Goal: Entertainment & Leisure: Consume media (video, audio)

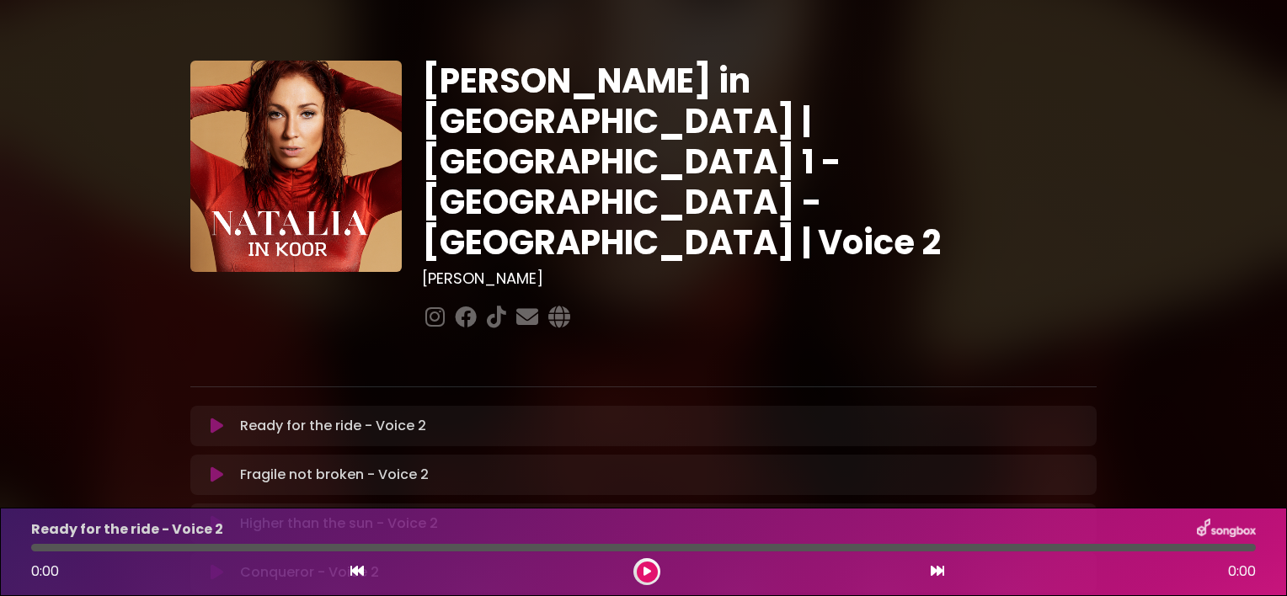
click at [205, 418] on button at bounding box center [216, 426] width 33 height 17
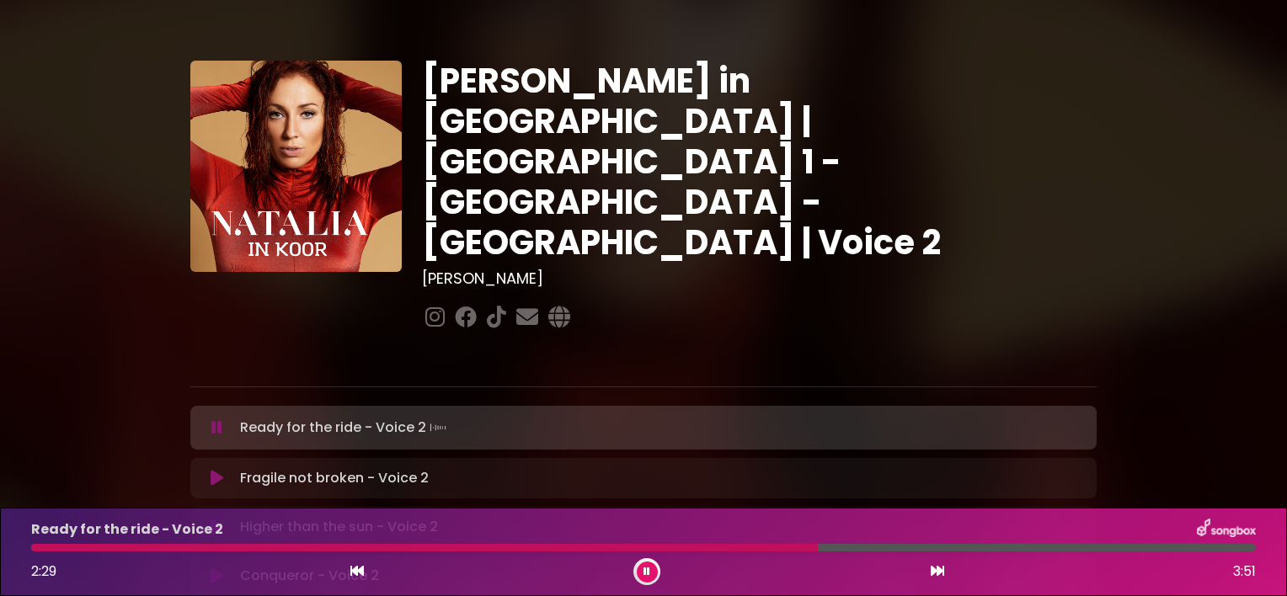
click at [735, 547] on div at bounding box center [424, 548] width 787 height 8
click at [218, 470] on icon at bounding box center [217, 478] width 13 height 17
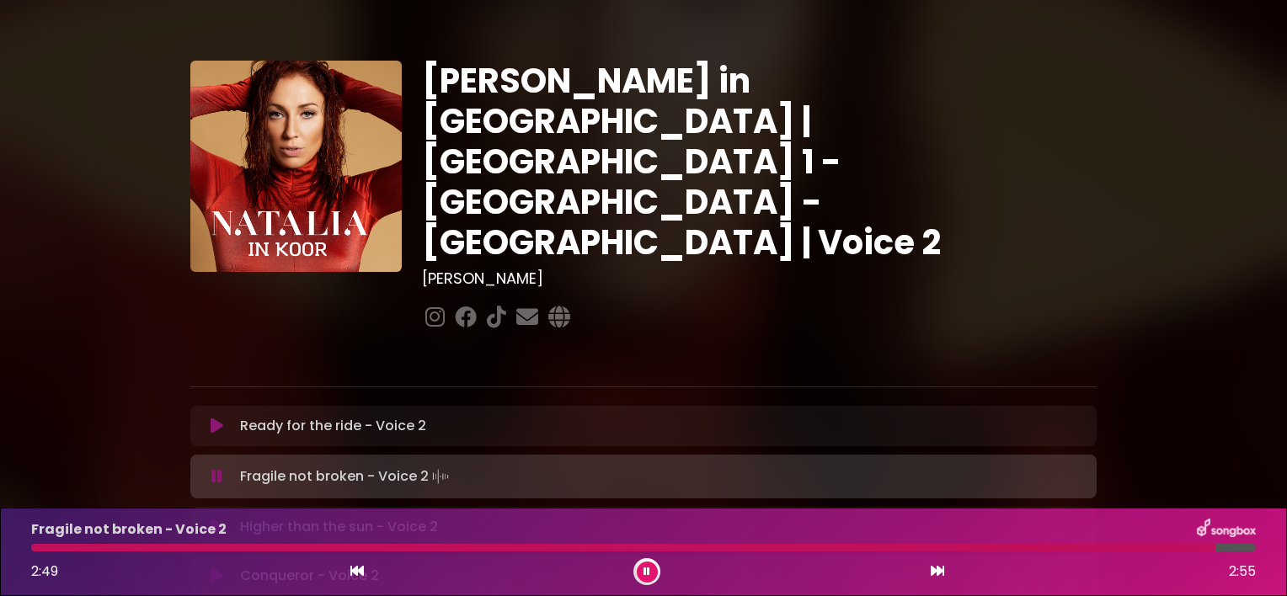
click at [212, 519] on icon at bounding box center [217, 527] width 13 height 17
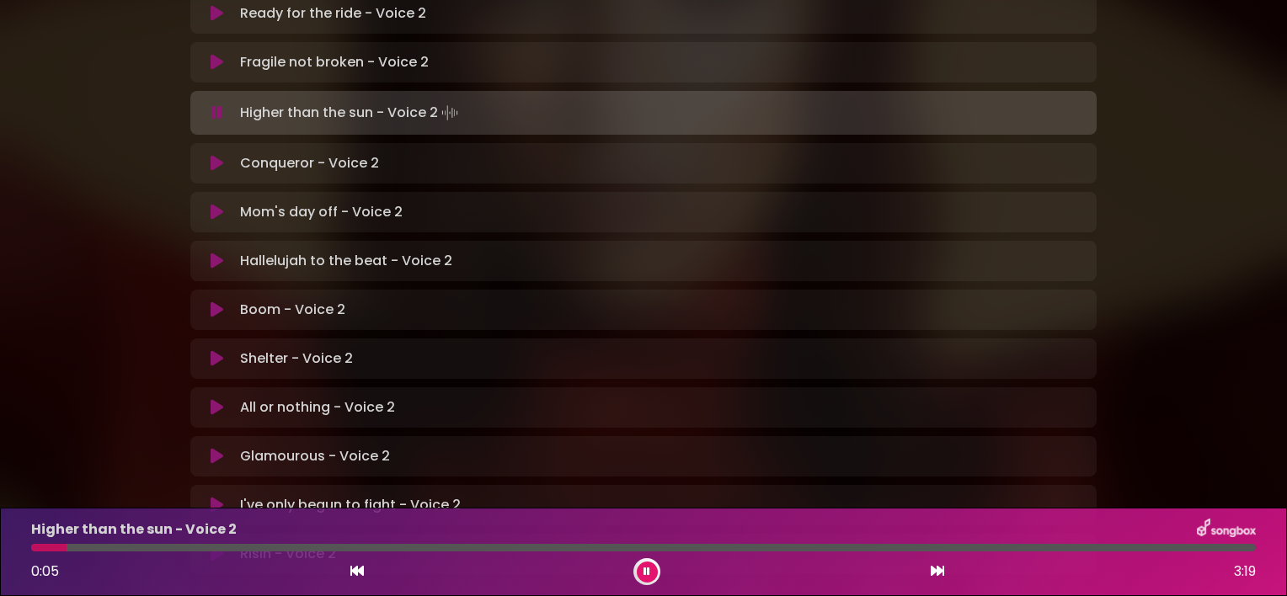
scroll to position [438, 0]
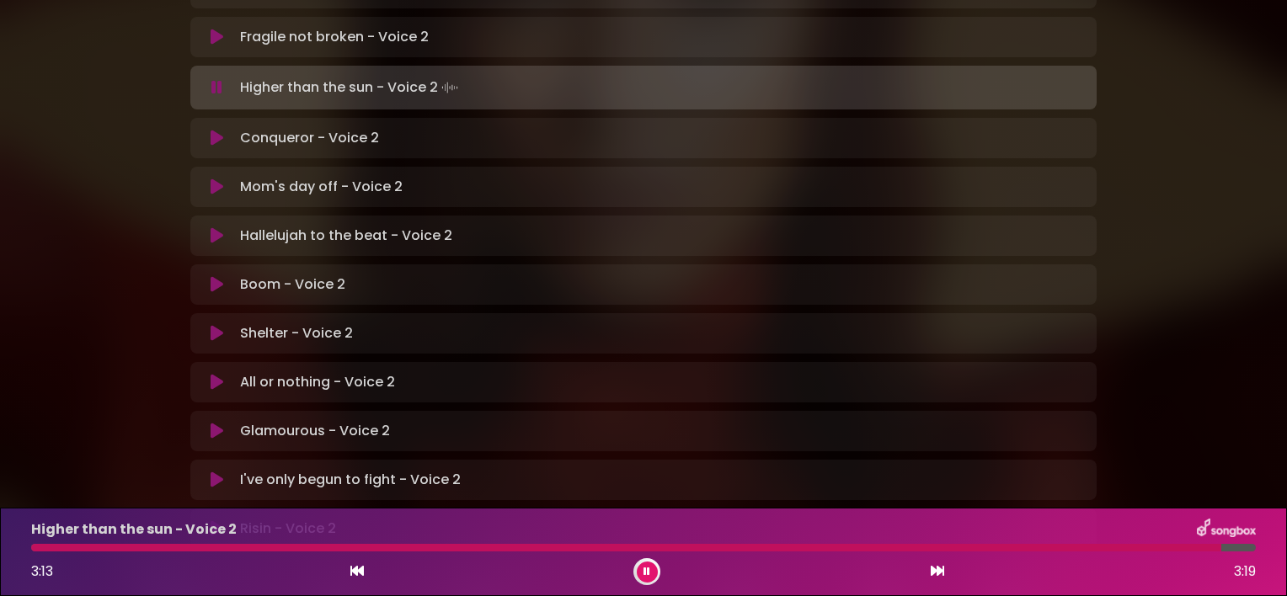
click at [211, 130] on icon at bounding box center [217, 138] width 13 height 17
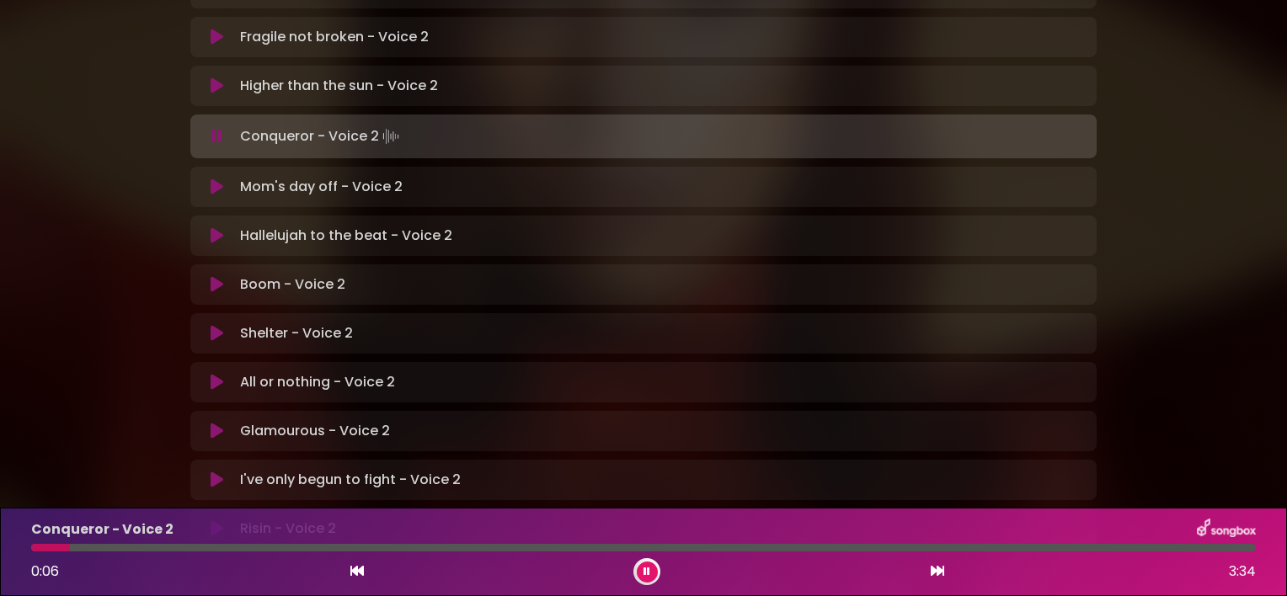
click at [125, 547] on div at bounding box center [643, 548] width 1225 height 8
click at [175, 547] on div at bounding box center [643, 548] width 1225 height 8
click at [256, 548] on div at bounding box center [643, 548] width 1225 height 8
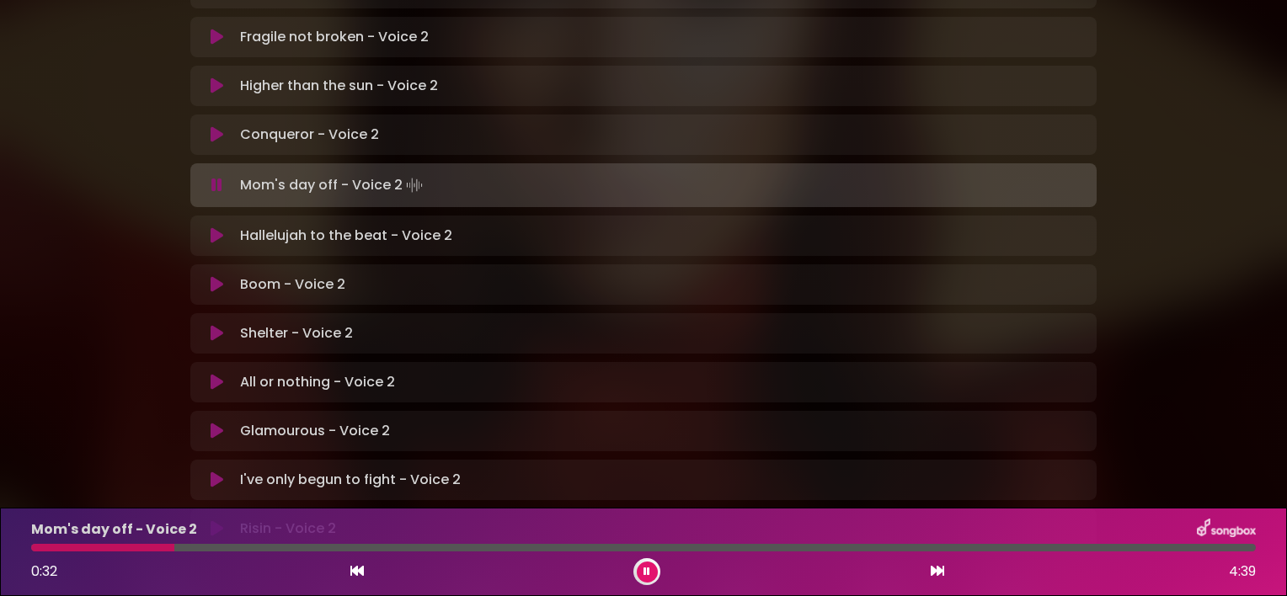
click at [265, 545] on div at bounding box center [643, 548] width 1225 height 8
click at [519, 550] on div at bounding box center [643, 548] width 1225 height 8
click at [766, 544] on div at bounding box center [643, 548] width 1225 height 8
click at [885, 544] on div at bounding box center [643, 548] width 1225 height 8
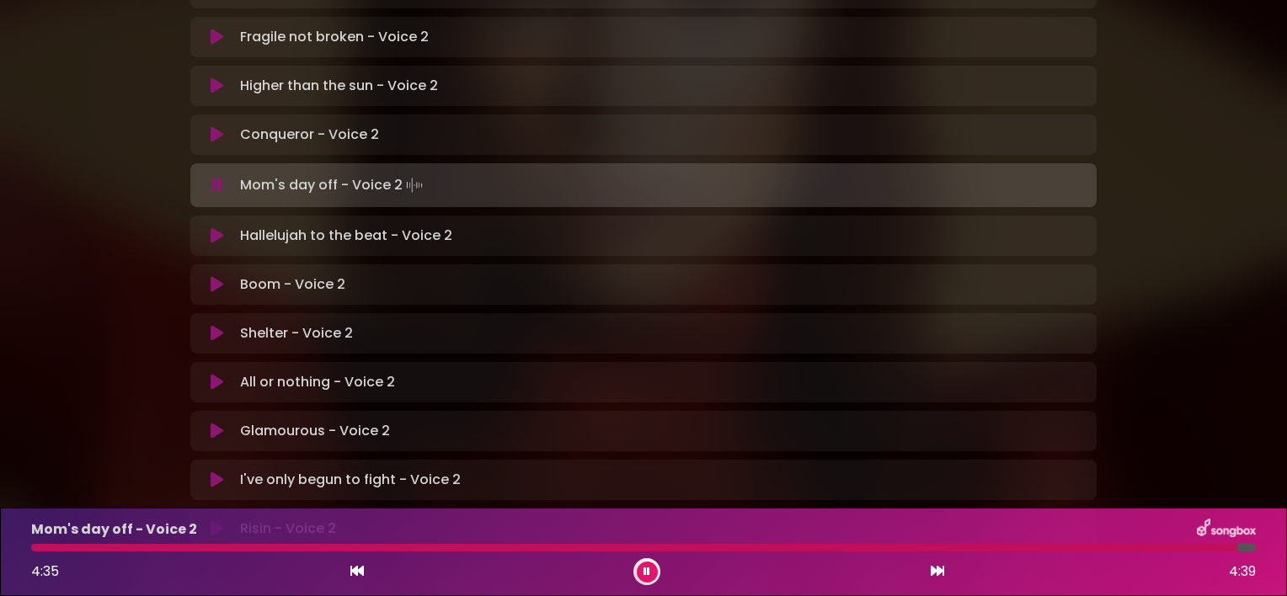
click at [313, 226] on p "Hallelujah to the beat - Voice 2 Loading Track..." at bounding box center [346, 236] width 212 height 20
click at [216, 227] on icon at bounding box center [217, 235] width 13 height 17
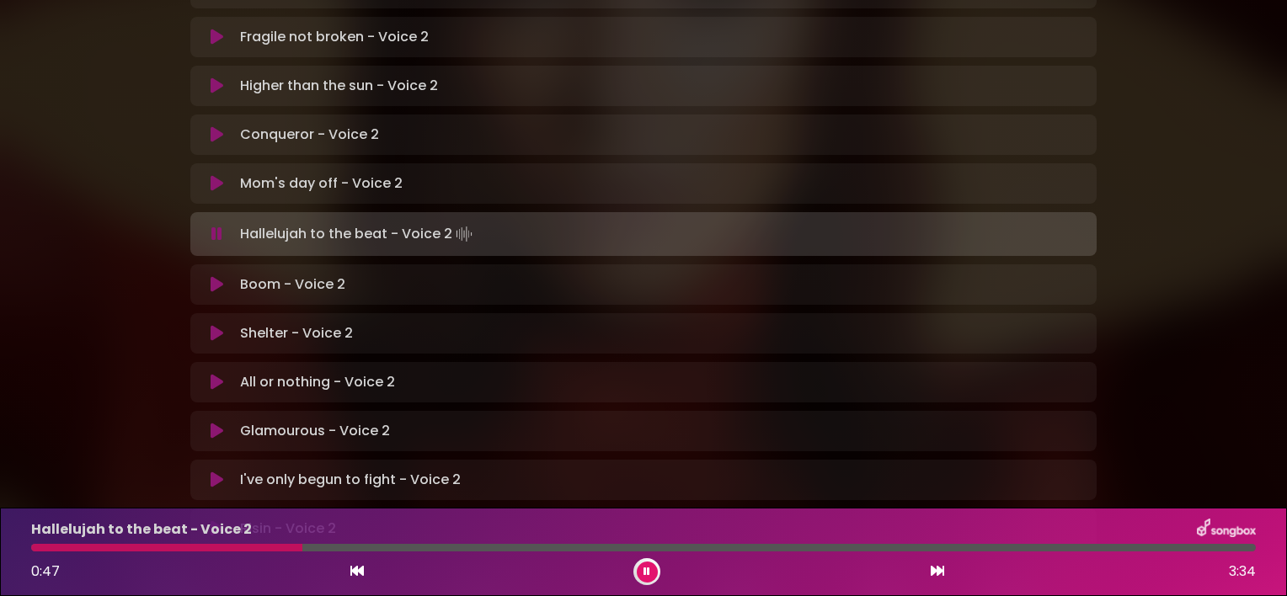
click at [385, 548] on div at bounding box center [643, 548] width 1225 height 8
click at [505, 548] on div at bounding box center [643, 548] width 1225 height 8
click at [808, 547] on div at bounding box center [643, 548] width 1225 height 8
click at [320, 265] on div "Boom - Voice 2 Loading Track... Your Feedback Name" at bounding box center [643, 285] width 906 height 40
click at [212, 276] on icon at bounding box center [217, 284] width 13 height 17
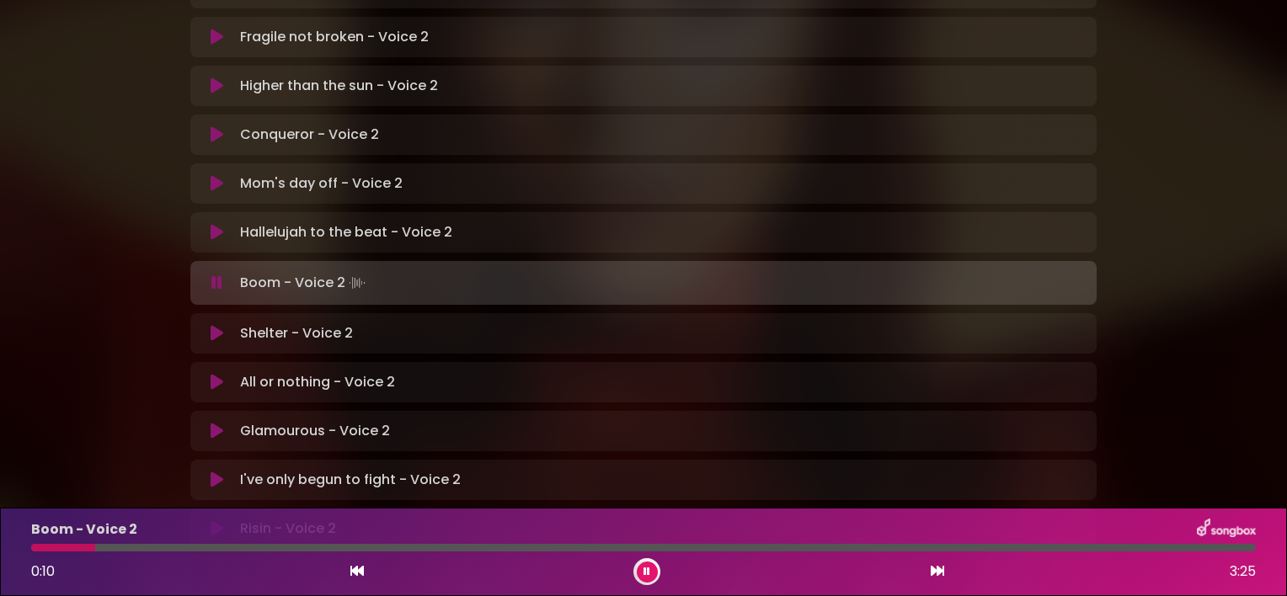
click at [186, 546] on div at bounding box center [643, 548] width 1225 height 8
click at [660, 548] on div at bounding box center [643, 548] width 1225 height 8
click at [730, 549] on div at bounding box center [643, 548] width 1225 height 8
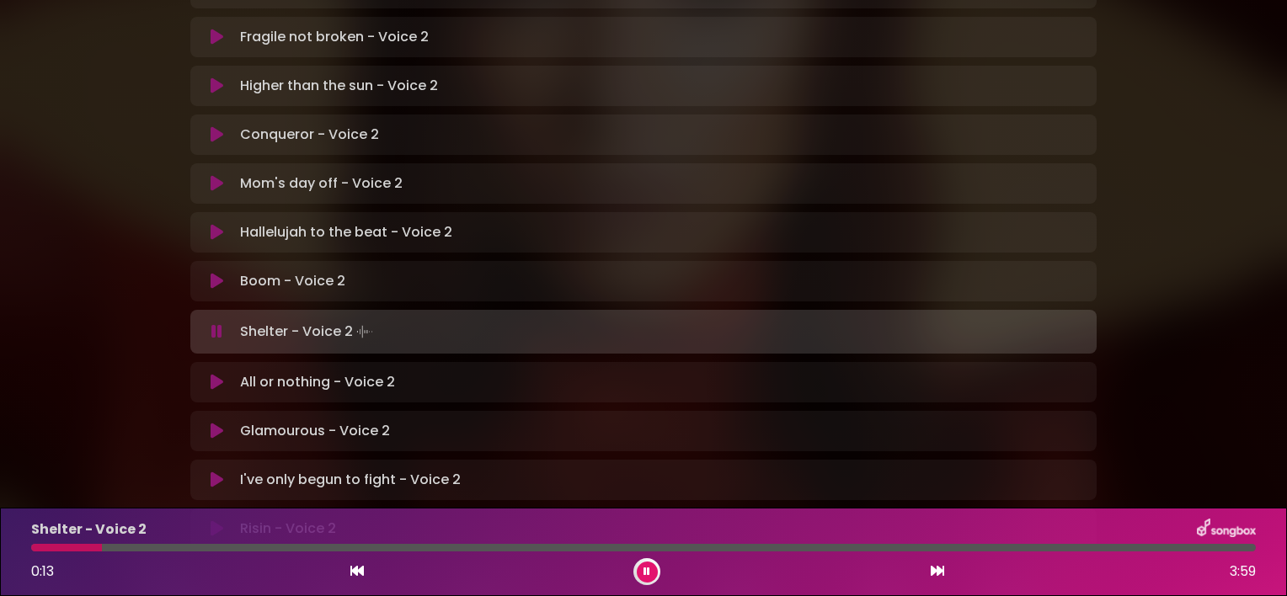
click at [329, 542] on div "Shelter - Voice 2 0:13 3:59" at bounding box center [643, 552] width 1245 height 67
click at [305, 543] on div "Shelter - Voice 2 0:15 3:59" at bounding box center [643, 552] width 1245 height 67
click at [301, 545] on div at bounding box center [643, 548] width 1225 height 8
click at [301, 545] on div at bounding box center [166, 548] width 271 height 8
click at [249, 549] on div at bounding box center [188, 548] width 314 height 8
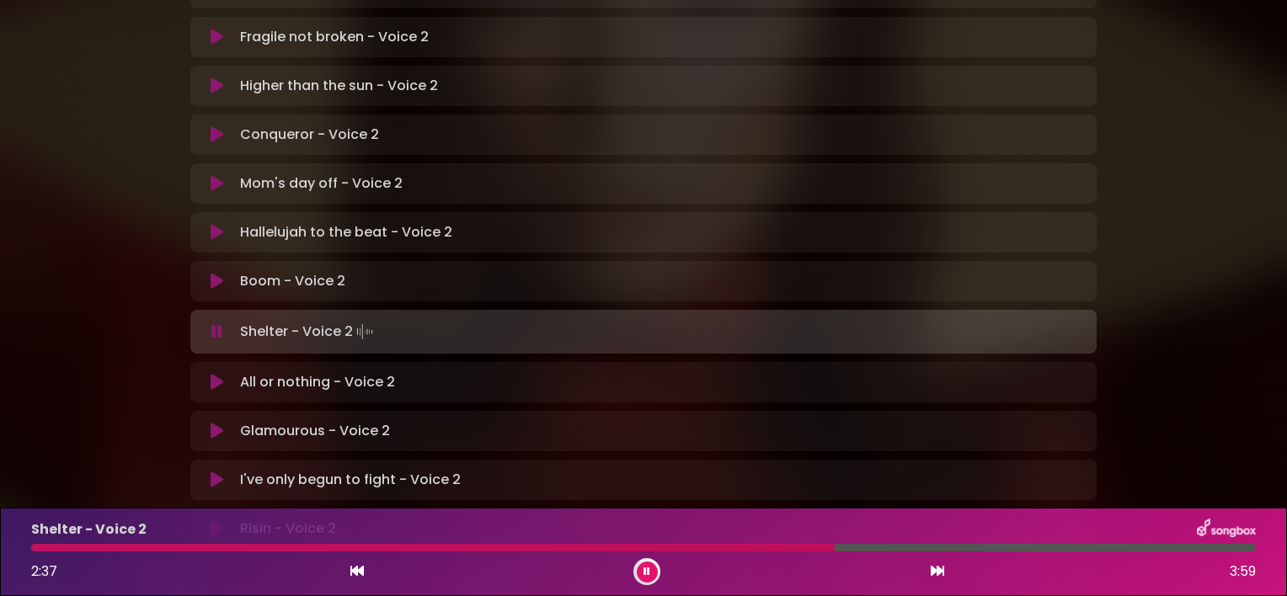
click at [906, 546] on div at bounding box center [643, 548] width 1225 height 8
click at [217, 374] on icon at bounding box center [217, 382] width 13 height 17
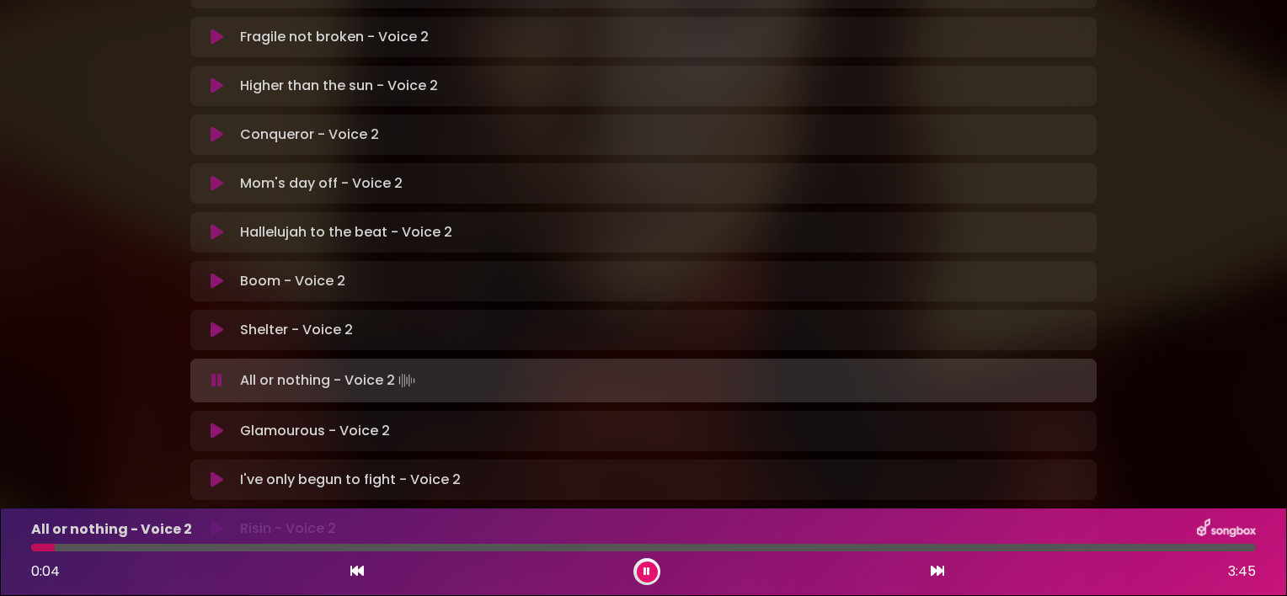
click at [158, 546] on div at bounding box center [643, 548] width 1225 height 8
click at [514, 548] on div at bounding box center [643, 548] width 1225 height 8
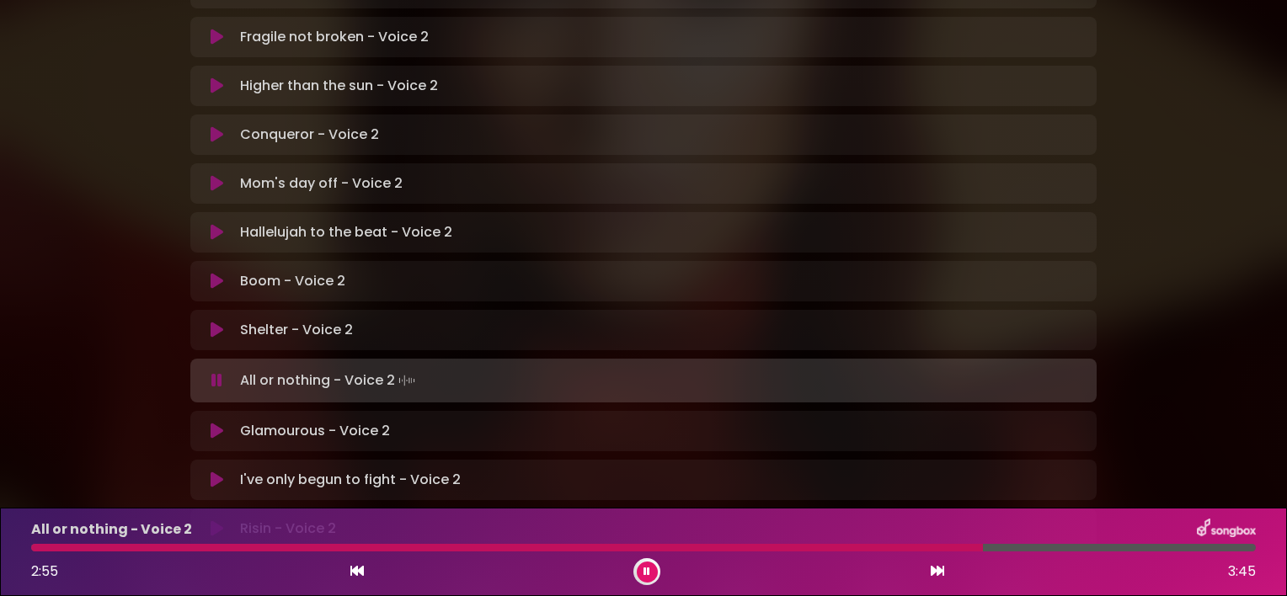
click at [213, 423] on icon at bounding box center [217, 431] width 13 height 17
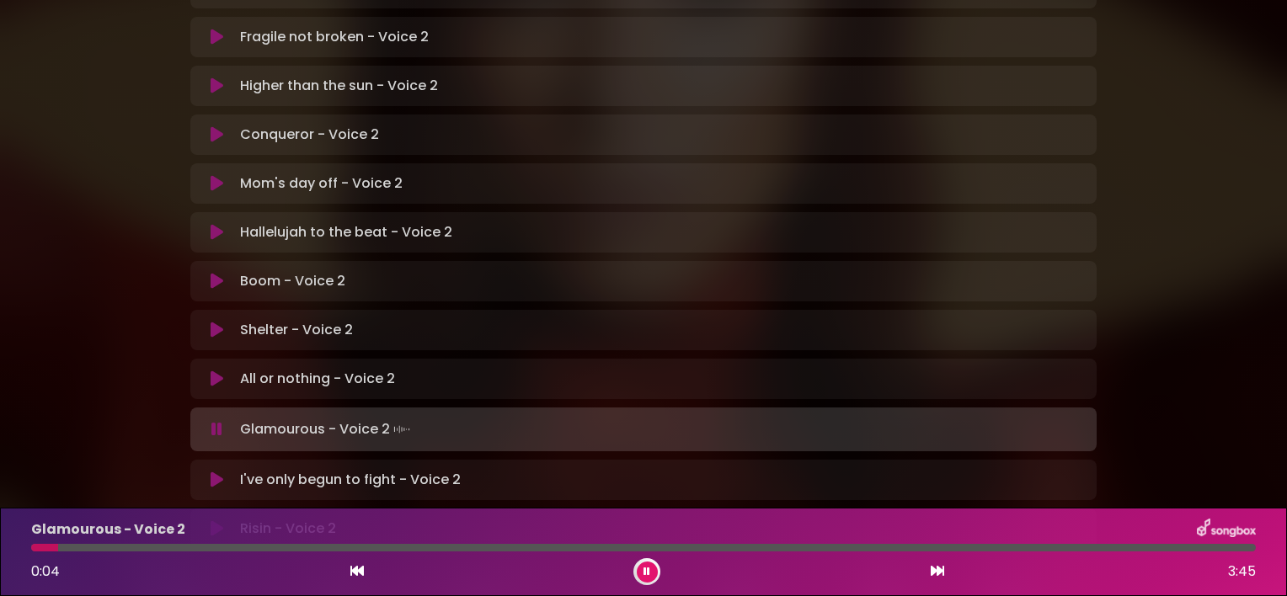
click at [95, 549] on div at bounding box center [643, 548] width 1225 height 8
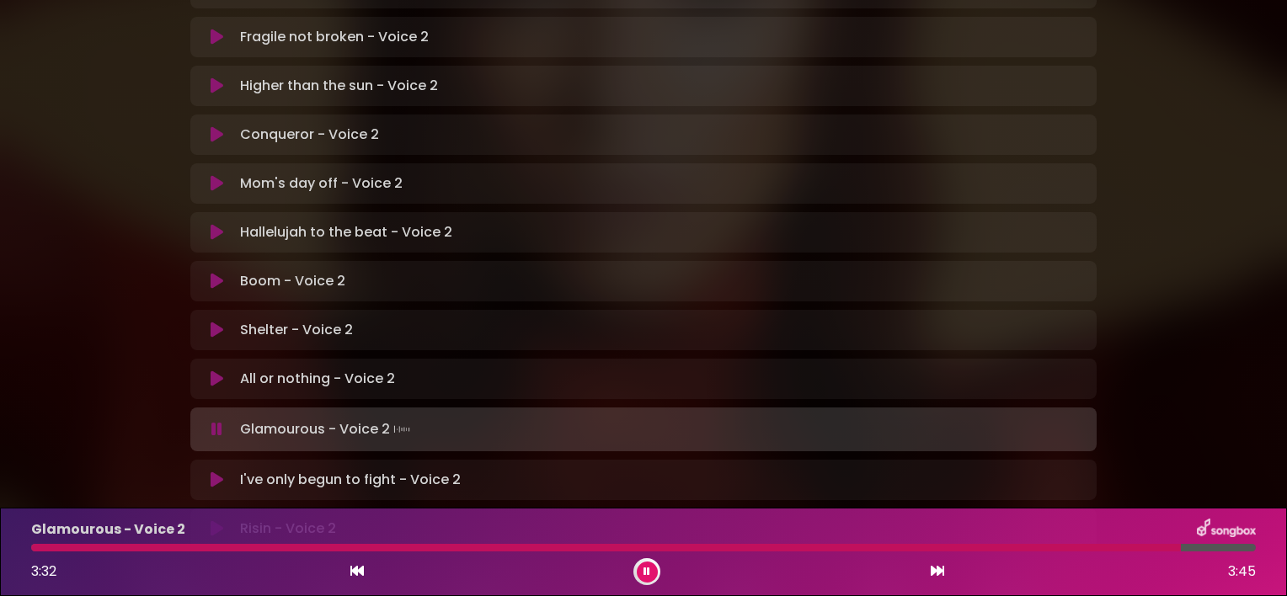
click at [217, 472] on icon at bounding box center [217, 480] width 13 height 17
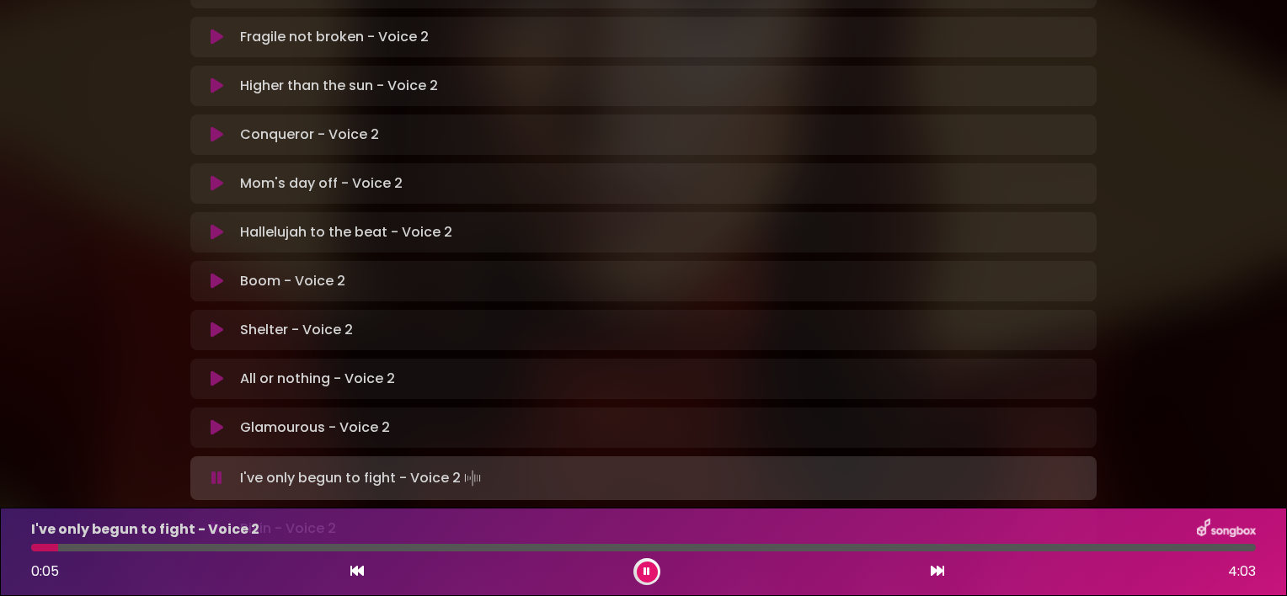
click at [138, 547] on div at bounding box center [643, 548] width 1225 height 8
click at [253, 544] on div at bounding box center [643, 548] width 1225 height 8
